Goal: Feedback & Contribution: Leave review/rating

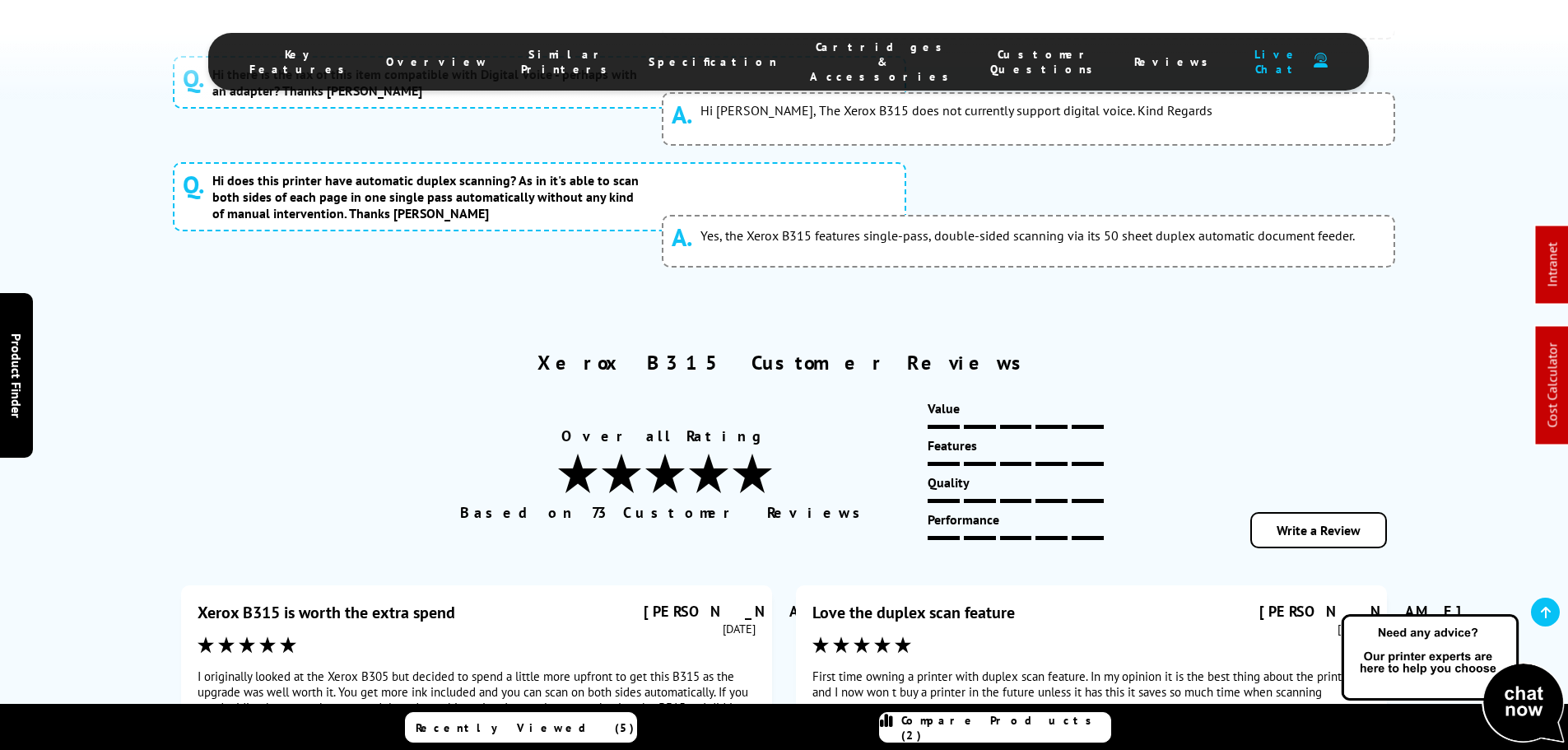
scroll to position [8734, 0]
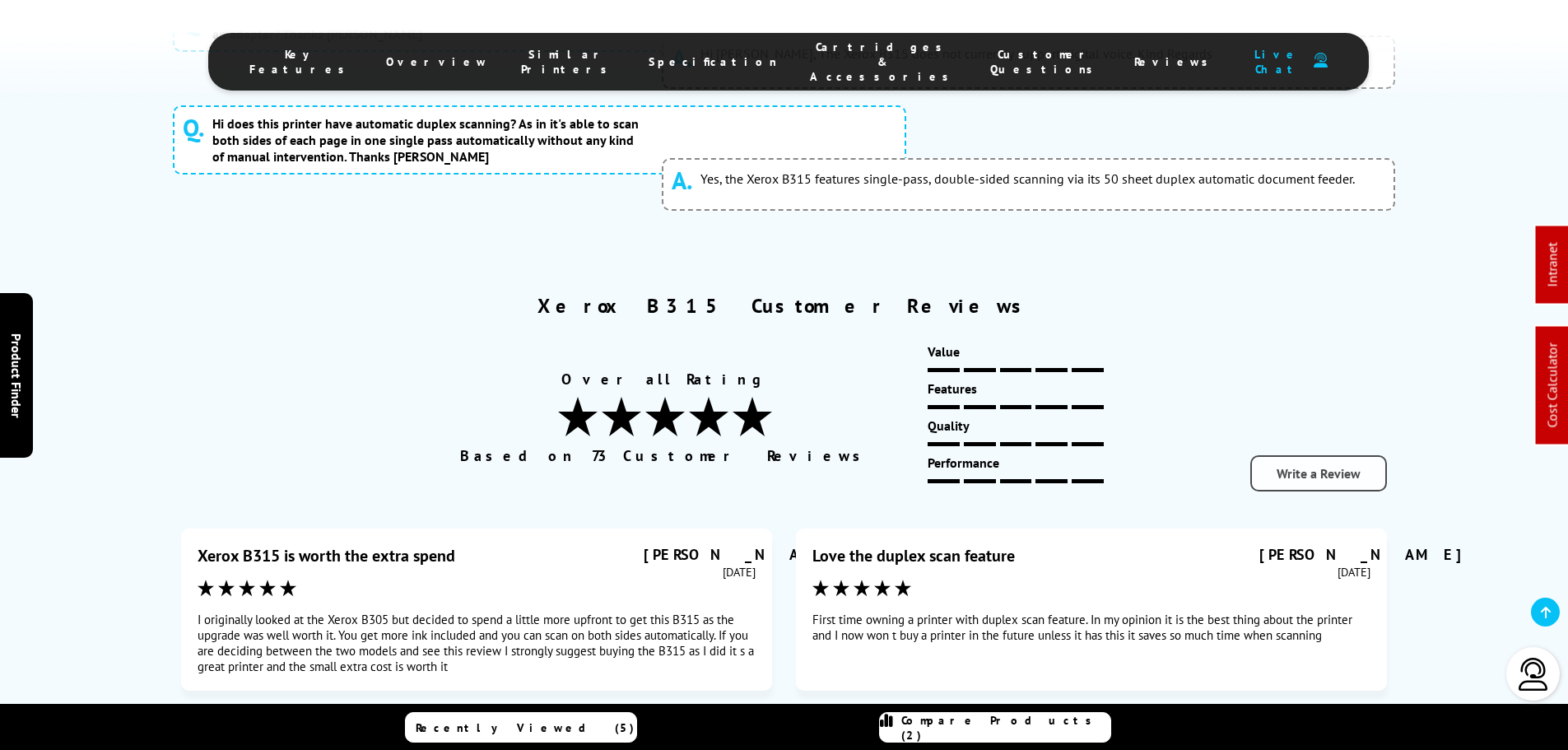
click at [1316, 455] on link "Write a Review" at bounding box center [1318, 473] width 137 height 36
